Goal: Task Accomplishment & Management: Manage account settings

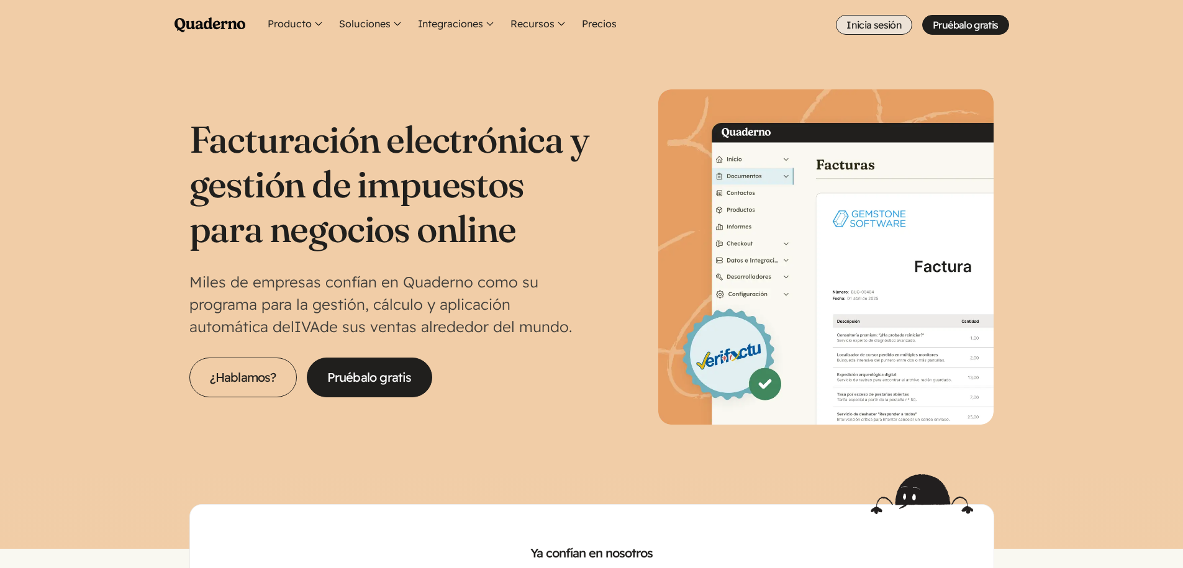
click at [853, 22] on link "Inicia sesión" at bounding box center [874, 25] width 76 height 20
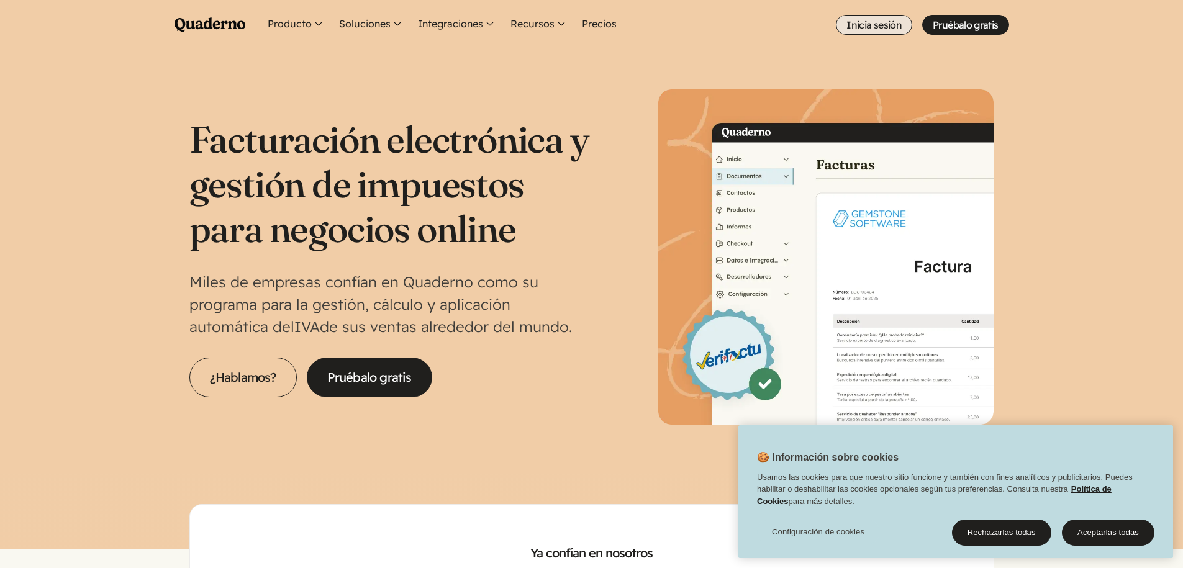
click at [882, 25] on link "Inicia sesión" at bounding box center [874, 25] width 76 height 20
click at [867, 34] on link "Inicia sesión" at bounding box center [874, 25] width 76 height 20
